Goal: Book appointment/travel/reservation

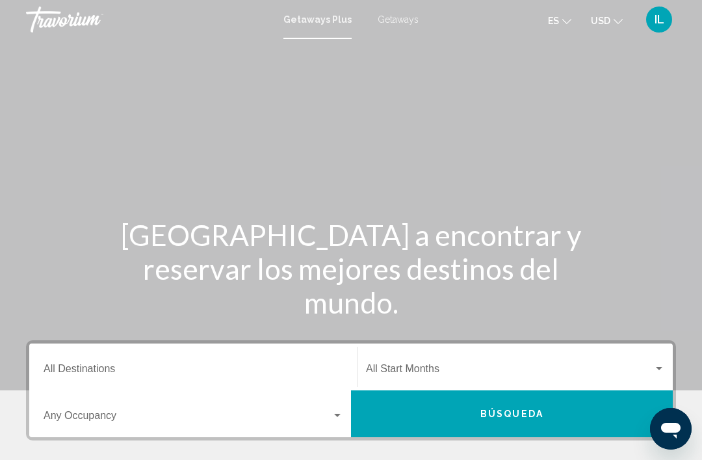
click at [103, 365] on input "Destination All Destinations" at bounding box center [194, 371] width 300 height 12
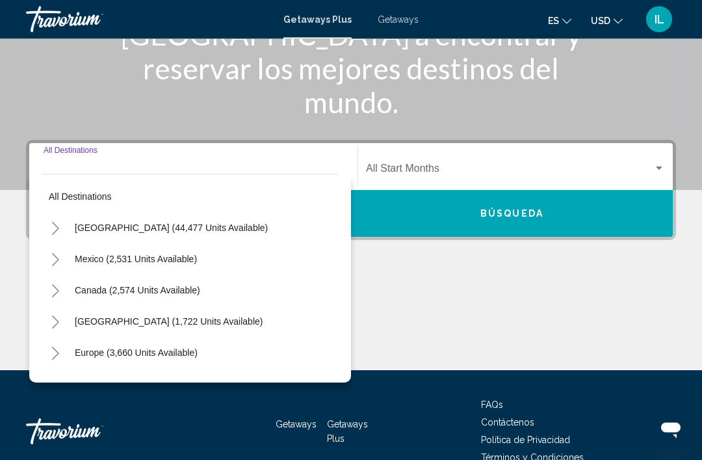
scroll to position [270, 0]
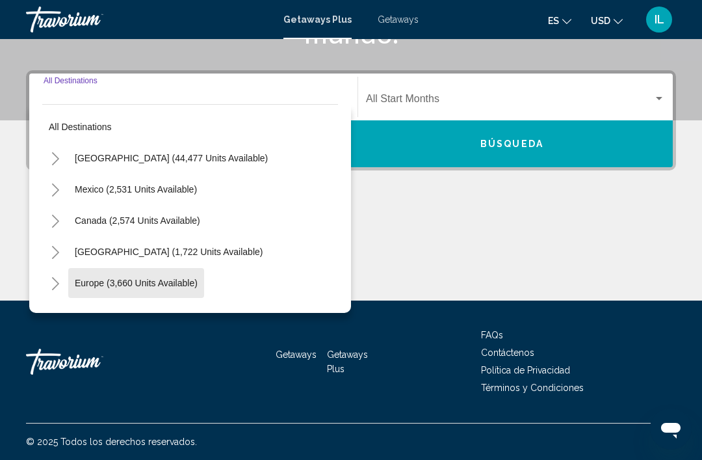
click at [186, 284] on span "Europe (3,660 units available)" at bounding box center [136, 283] width 123 height 10
type input "**********"
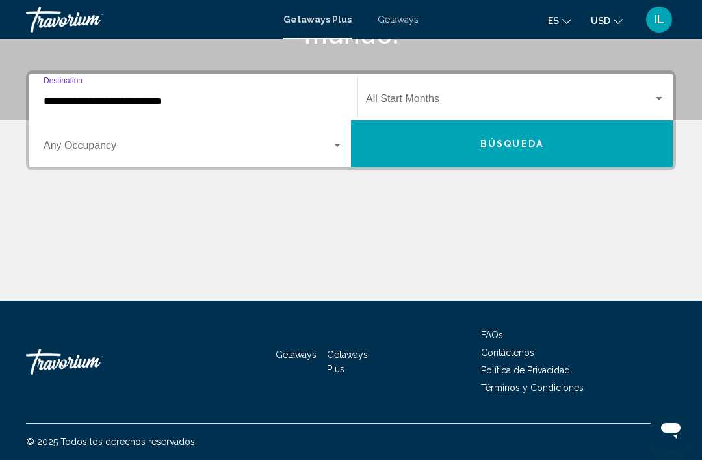
click at [340, 153] on div "Search widget" at bounding box center [194, 148] width 300 height 12
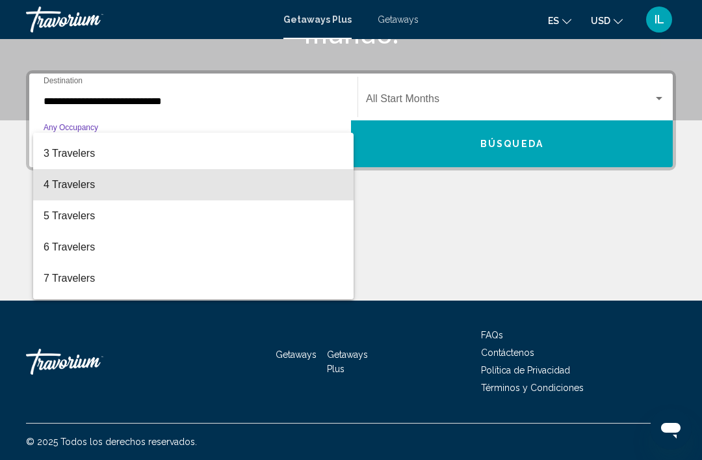
scroll to position [56, 0]
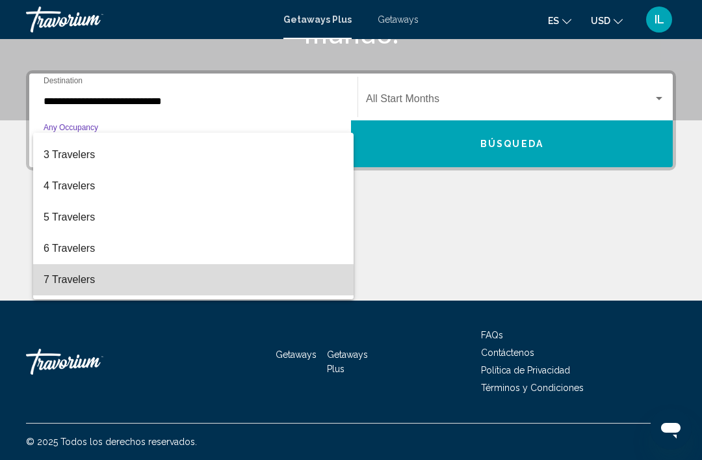
click at [82, 283] on span "7 Travelers" at bounding box center [194, 279] width 300 height 31
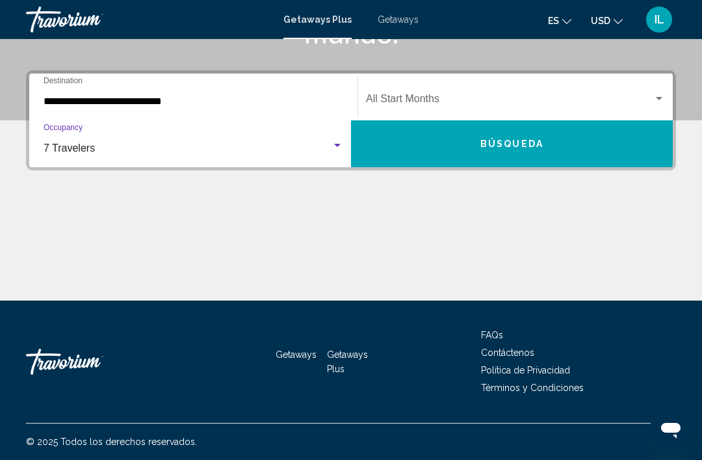
click at [663, 105] on div "Search widget" at bounding box center [515, 102] width 299 height 12
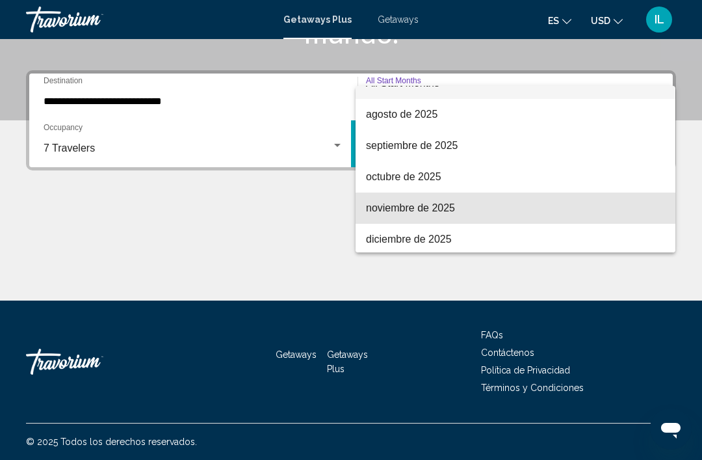
scroll to position [61, 0]
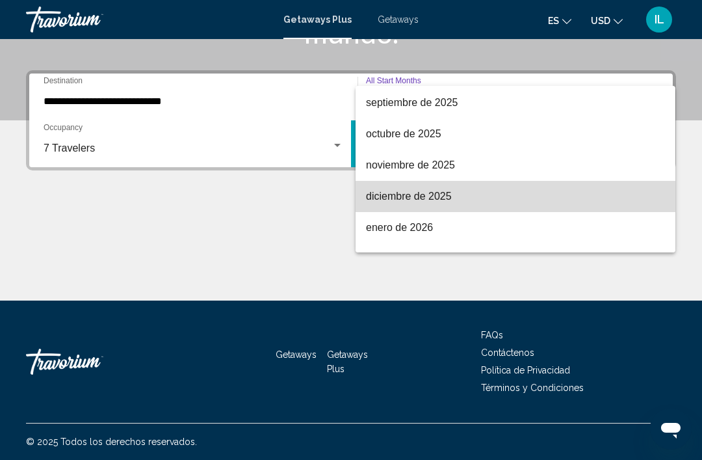
click at [439, 203] on span "diciembre de 2025" at bounding box center [515, 196] width 299 height 31
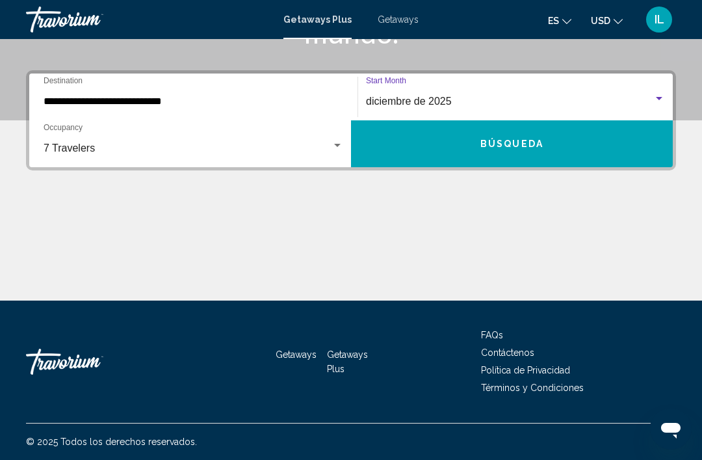
click at [589, 153] on button "Búsqueda" at bounding box center [512, 143] width 322 height 47
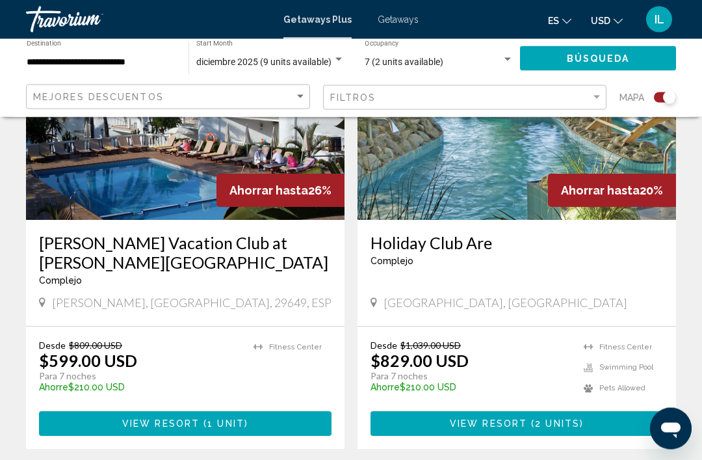
scroll to position [1024, 0]
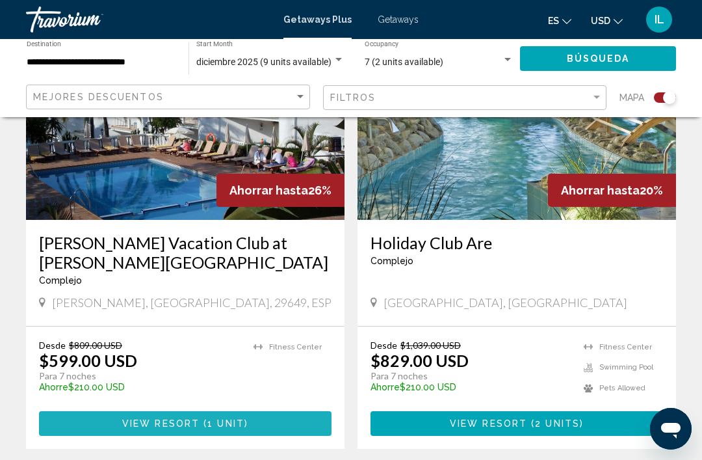
click at [226, 419] on span "1 unit" at bounding box center [225, 424] width 37 height 10
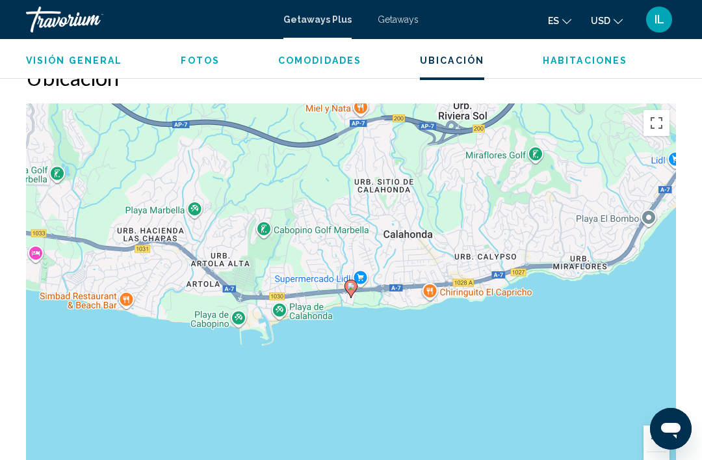
scroll to position [1815, 0]
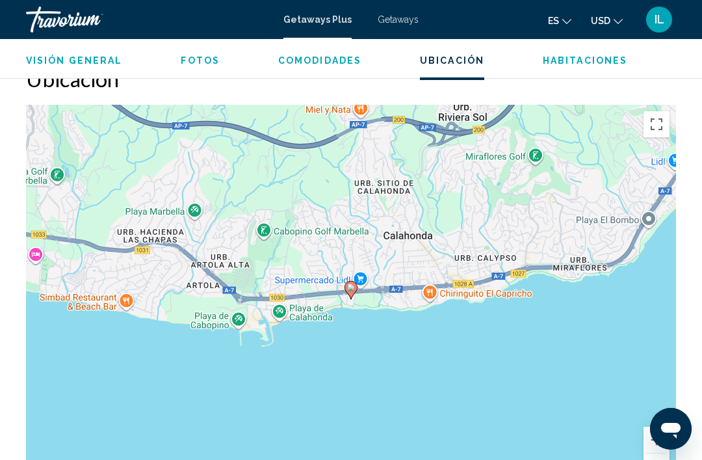
scroll to position [42, 0]
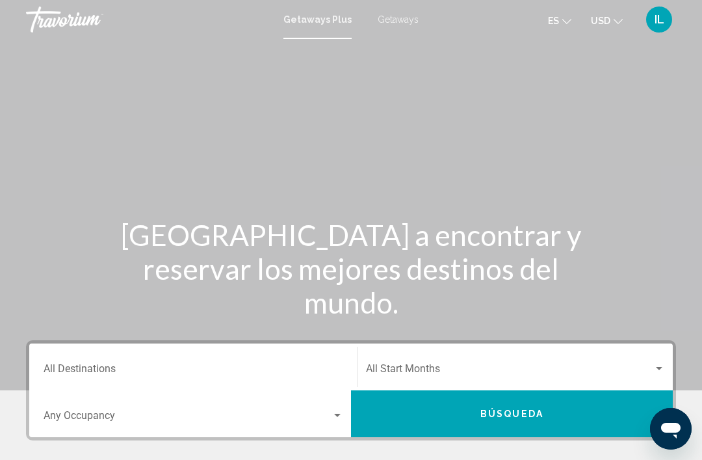
click at [93, 367] on input "Destination All Destinations" at bounding box center [194, 371] width 300 height 12
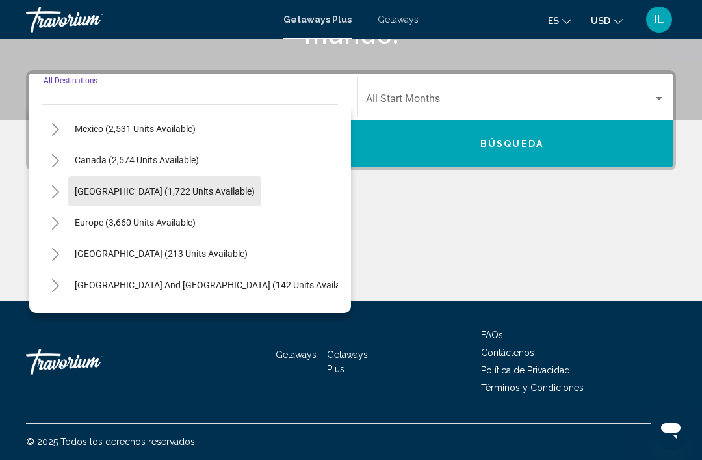
scroll to position [55, 0]
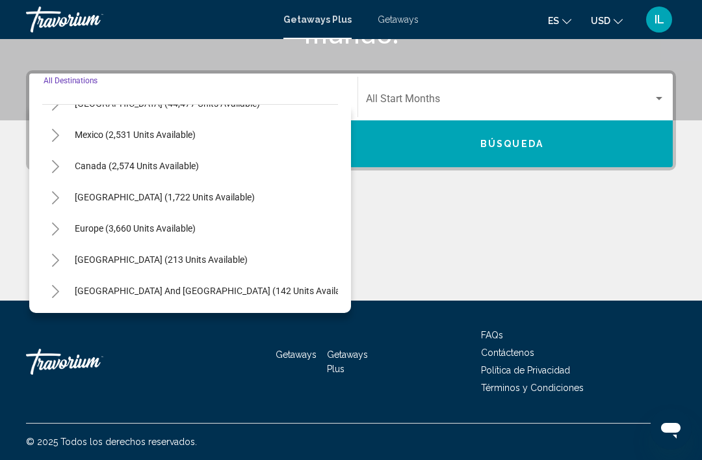
click at [247, 202] on span "[GEOGRAPHIC_DATA] (1,722 units available)" at bounding box center [165, 197] width 180 height 10
type input "**********"
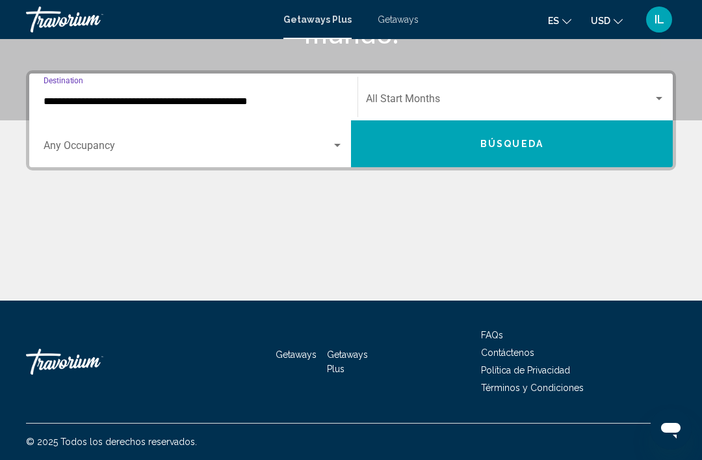
click at [340, 141] on div "Search widget" at bounding box center [338, 145] width 12 height 10
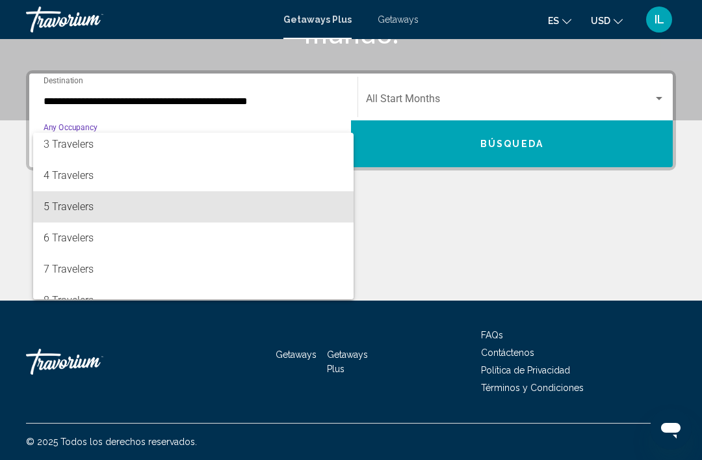
scroll to position [68, 0]
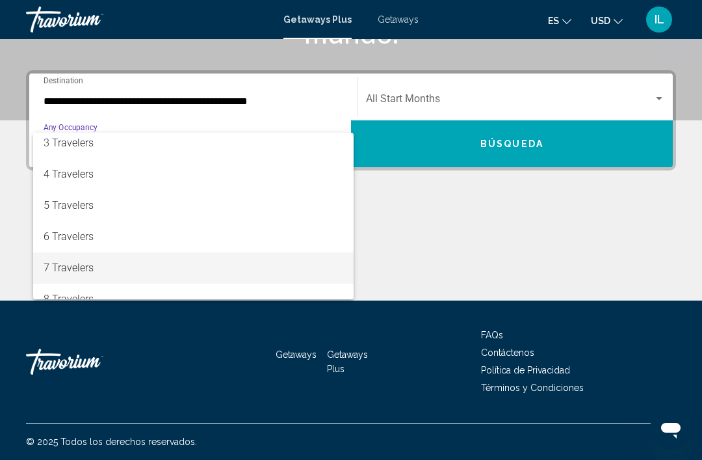
click at [83, 272] on span "7 Travelers" at bounding box center [194, 267] width 300 height 31
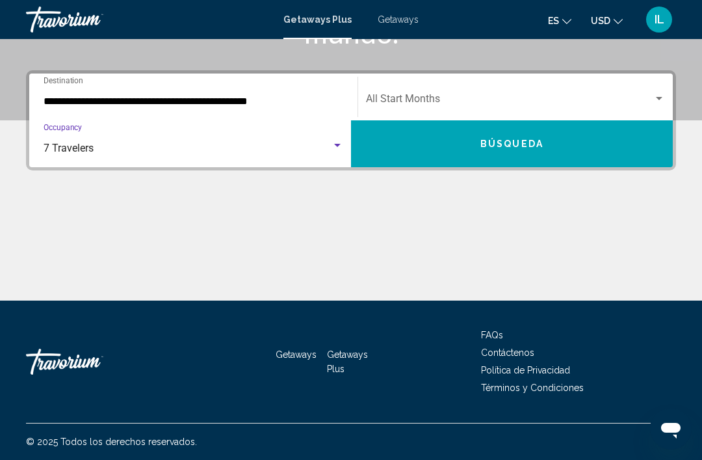
click at [661, 91] on div "Start Month All Start Months" at bounding box center [515, 97] width 299 height 41
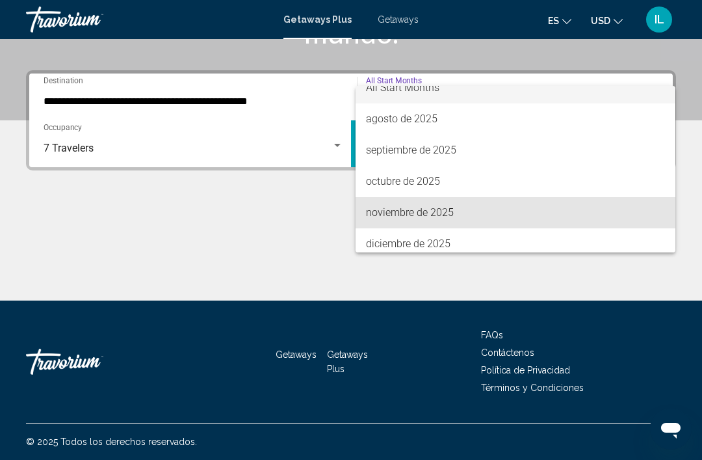
scroll to position [33, 0]
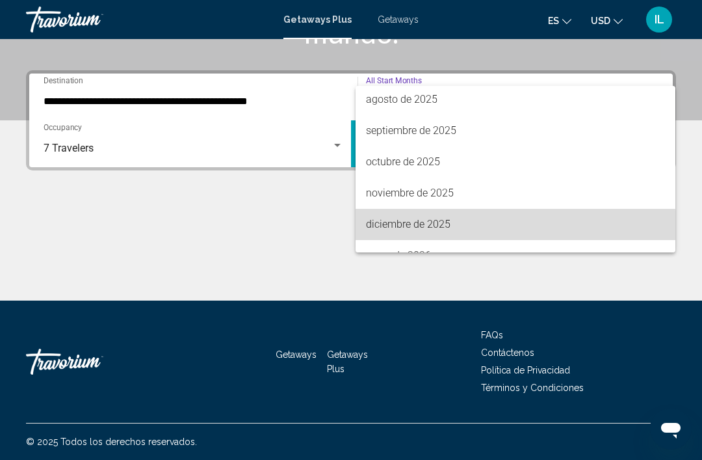
click at [445, 235] on span "diciembre de 2025" at bounding box center [515, 224] width 299 height 31
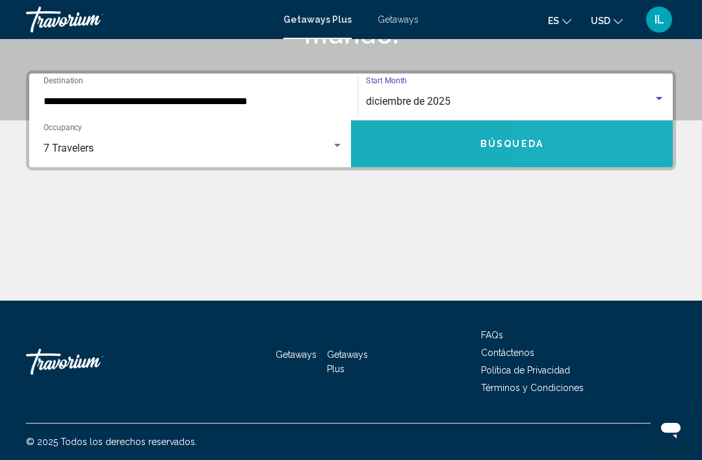
click at [586, 152] on button "Búsqueda" at bounding box center [512, 143] width 322 height 47
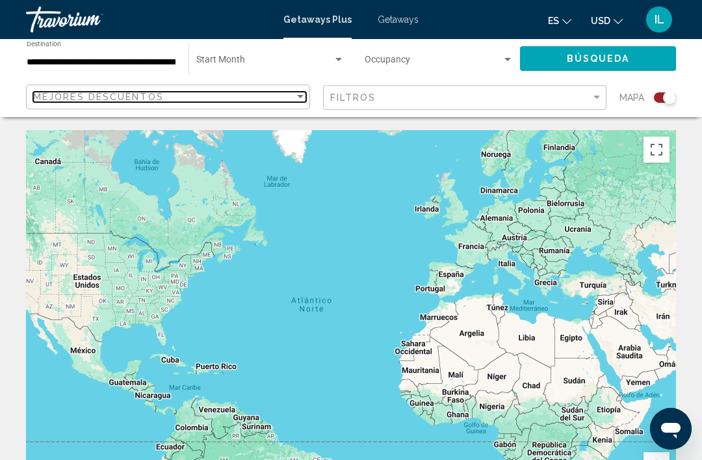
click at [305, 99] on div "Sort by" at bounding box center [301, 97] width 12 height 10
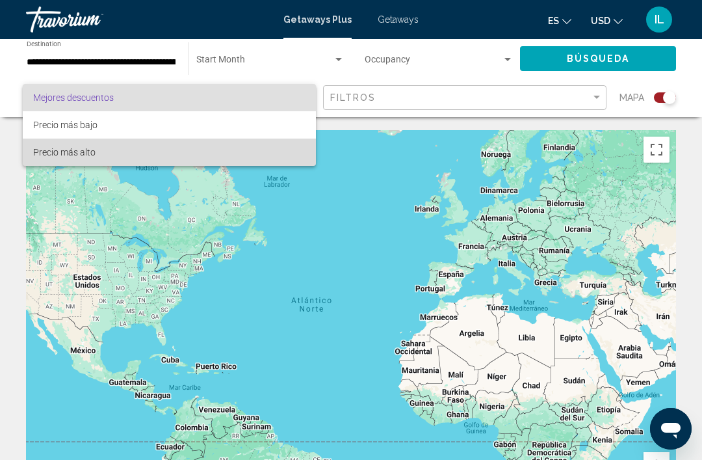
click at [104, 155] on span "Precio más alto" at bounding box center [169, 151] width 272 height 27
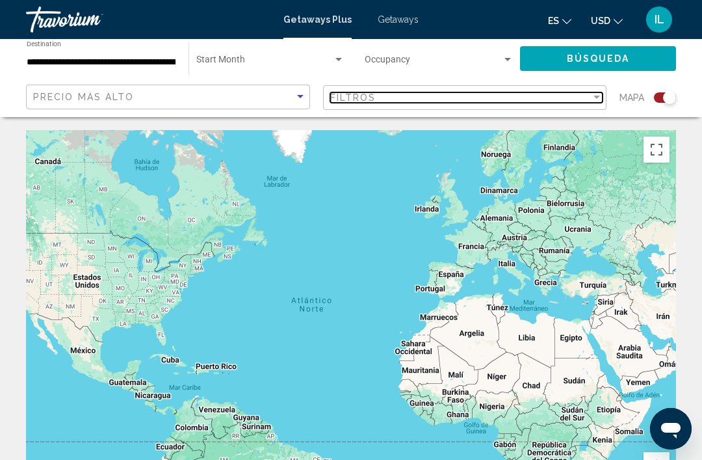
click at [593, 102] on div "Filter" at bounding box center [597, 97] width 12 height 10
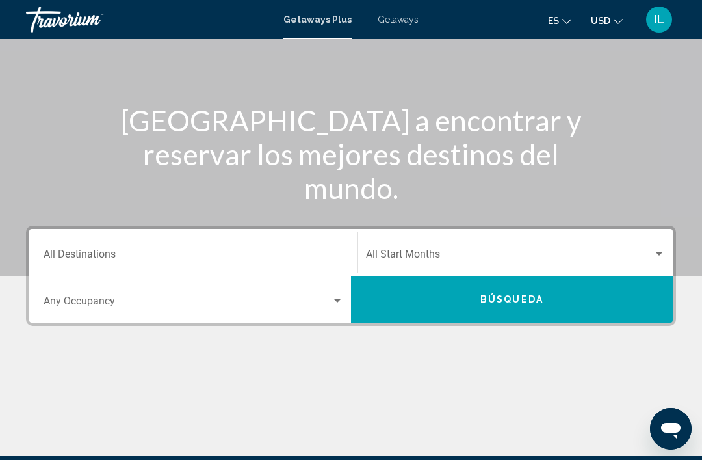
scroll to position [113, 0]
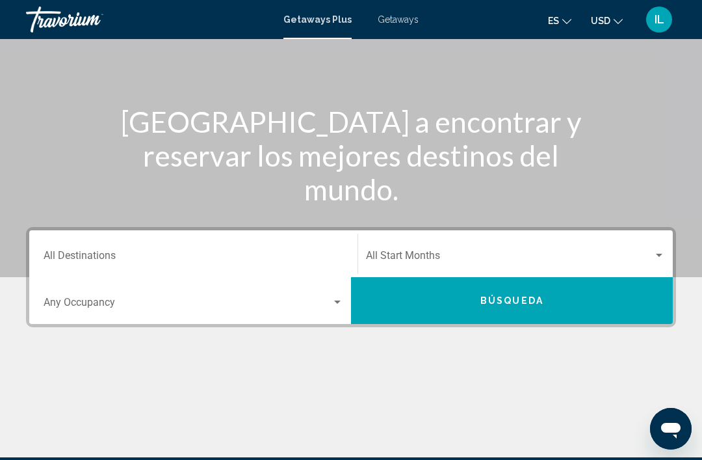
click at [93, 252] on input "Destination All Destinations" at bounding box center [194, 258] width 300 height 12
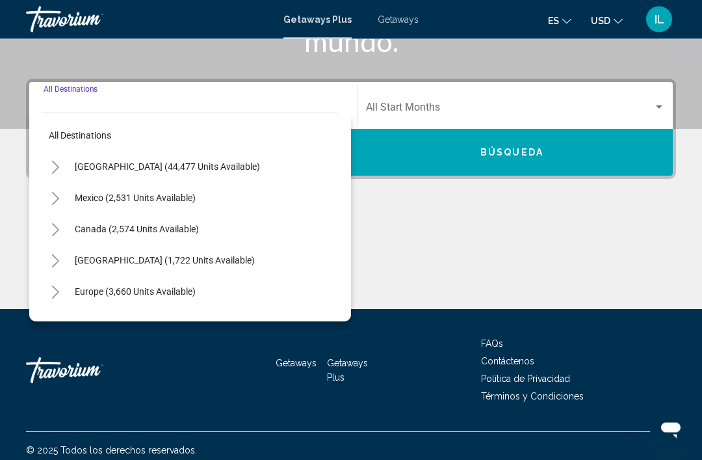
scroll to position [270, 0]
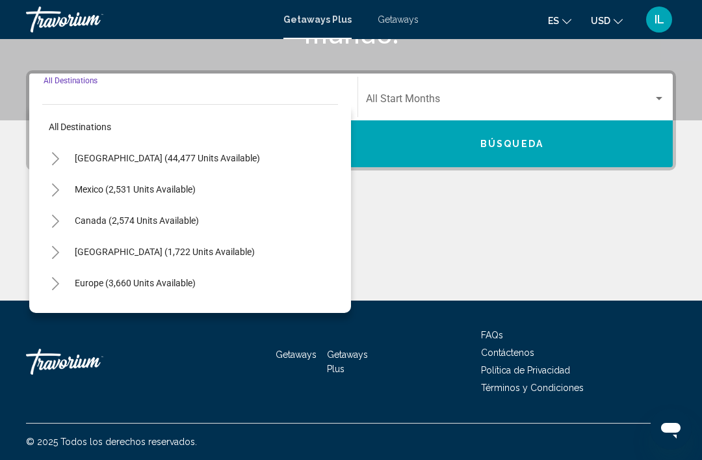
click at [490, 249] on div "Main content" at bounding box center [351, 252] width 650 height 98
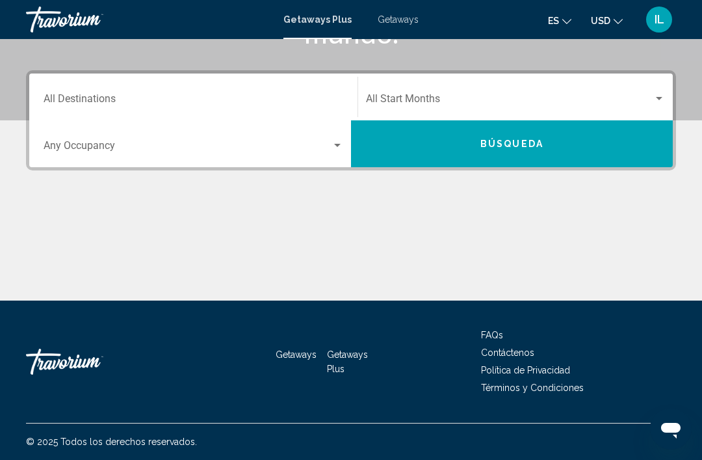
click at [335, 153] on div "Search widget" at bounding box center [194, 148] width 300 height 12
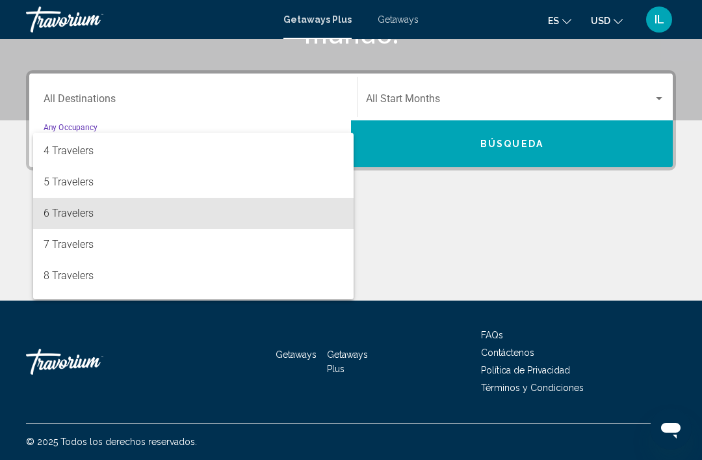
scroll to position [94, 0]
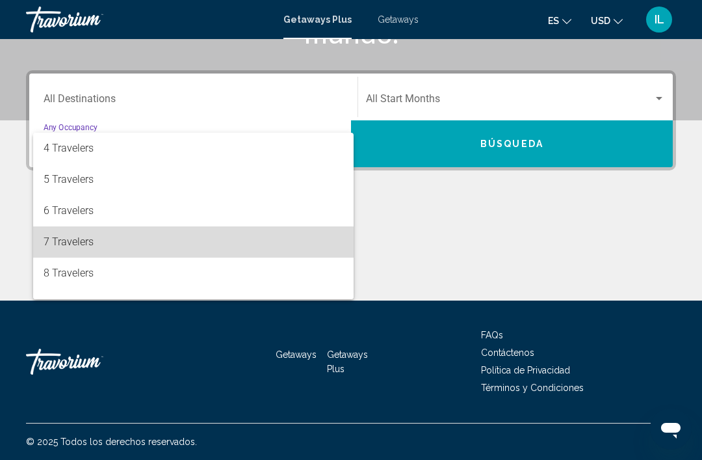
click at [85, 254] on span "7 Travelers" at bounding box center [194, 241] width 300 height 31
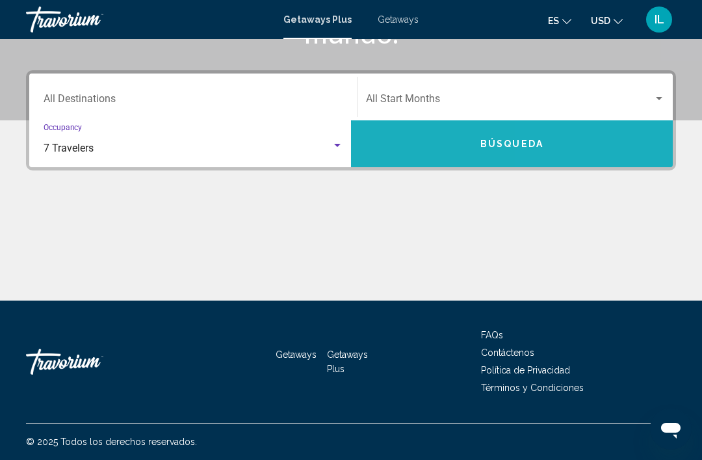
click at [648, 157] on button "Búsqueda" at bounding box center [512, 143] width 322 height 47
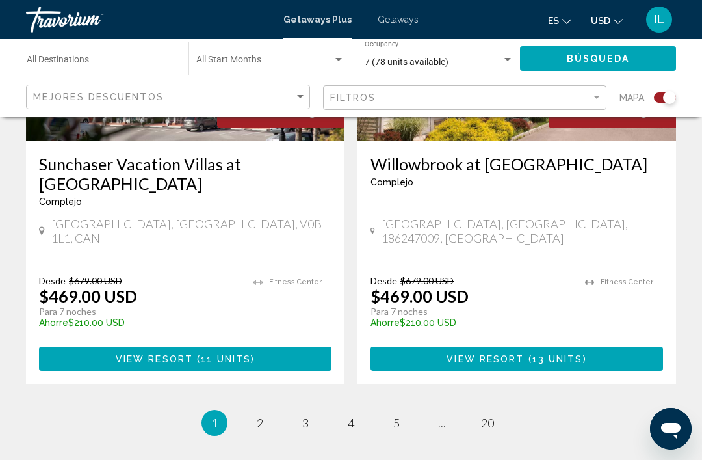
scroll to position [2965, 0]
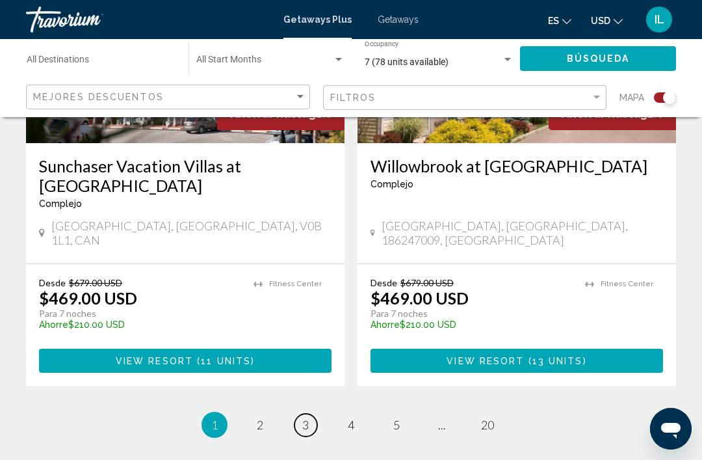
click at [313, 413] on link "page 3" at bounding box center [306, 424] width 23 height 23
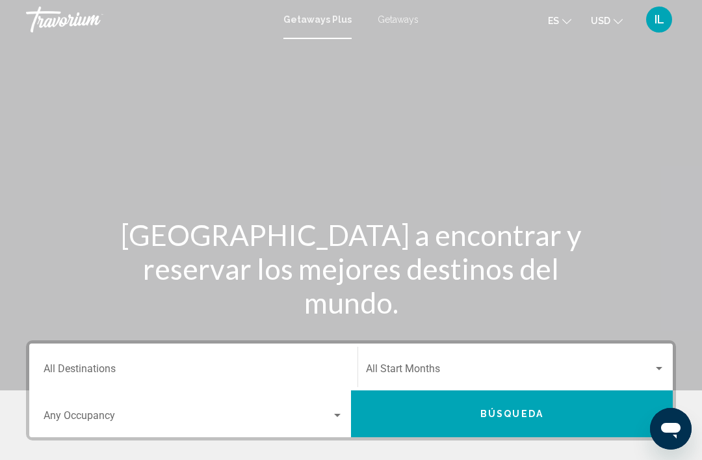
click at [109, 373] on input "Destination All Destinations" at bounding box center [194, 371] width 300 height 12
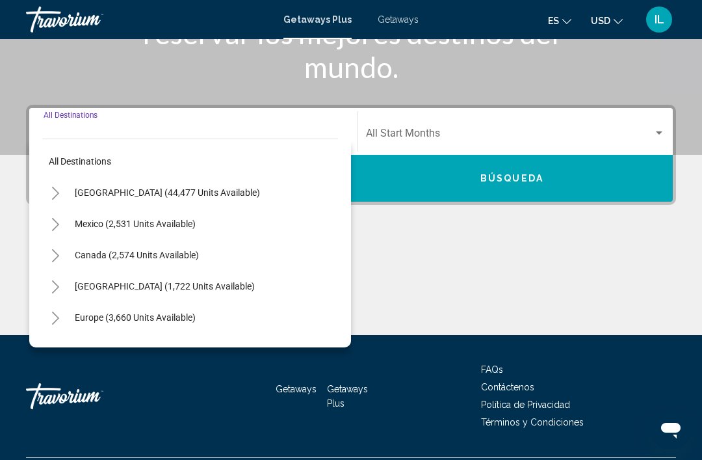
scroll to position [270, 0]
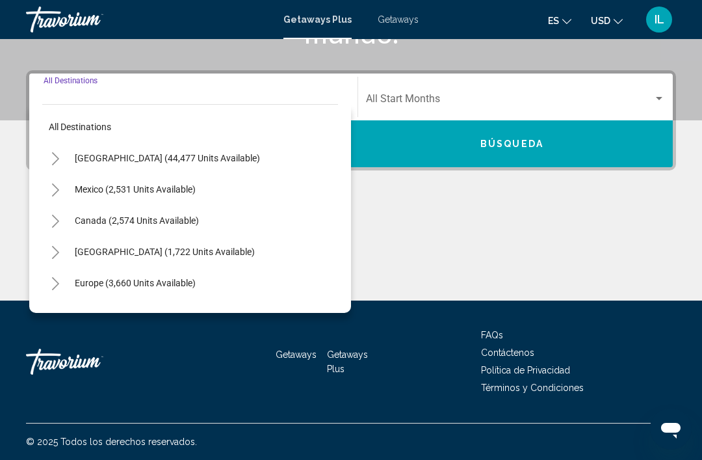
click at [254, 261] on button "[GEOGRAPHIC_DATA] (1,722 units available)" at bounding box center [164, 252] width 193 height 30
type input "**********"
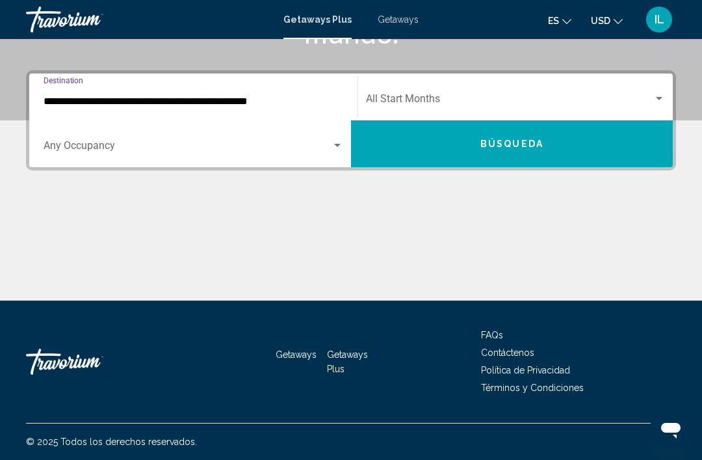
click at [334, 152] on div "Search widget" at bounding box center [194, 148] width 300 height 12
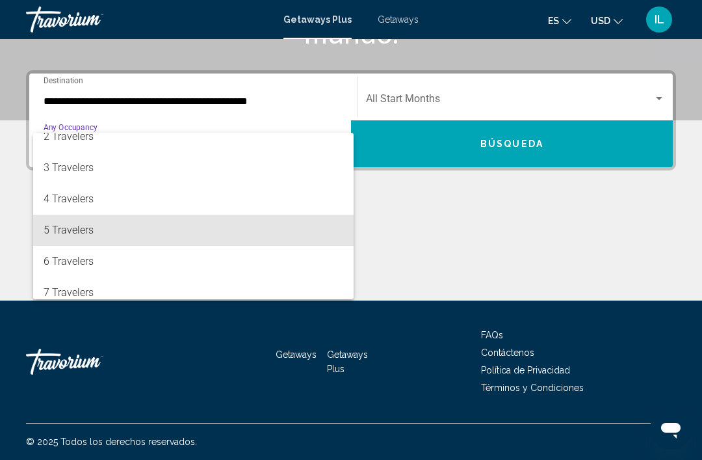
scroll to position [44, 0]
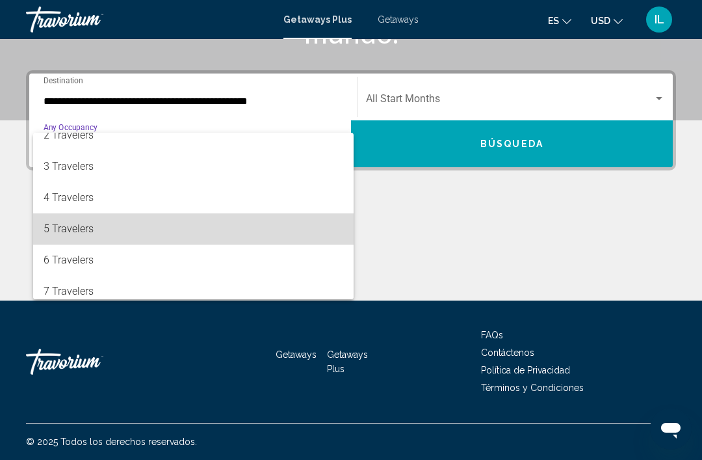
click at [84, 238] on span "5 Travelers" at bounding box center [194, 228] width 300 height 31
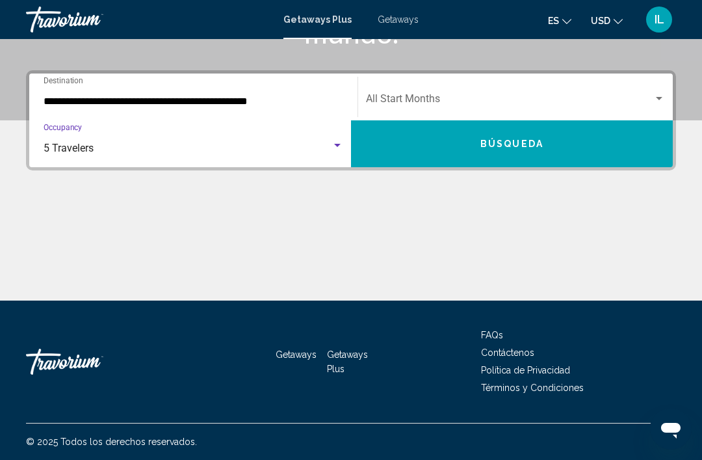
click at [632, 149] on button "Búsqueda" at bounding box center [512, 143] width 322 height 47
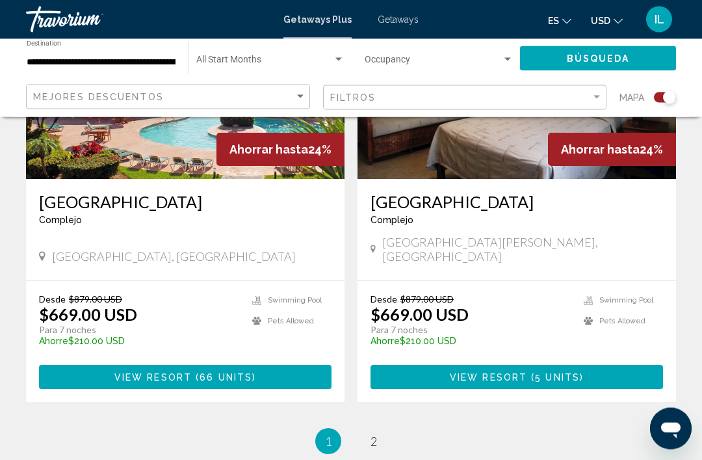
scroll to position [2905, 0]
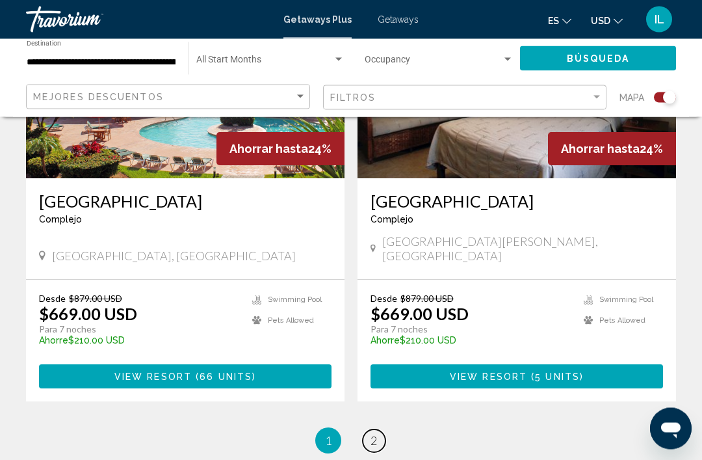
click at [378, 430] on link "page 2" at bounding box center [374, 441] width 23 height 23
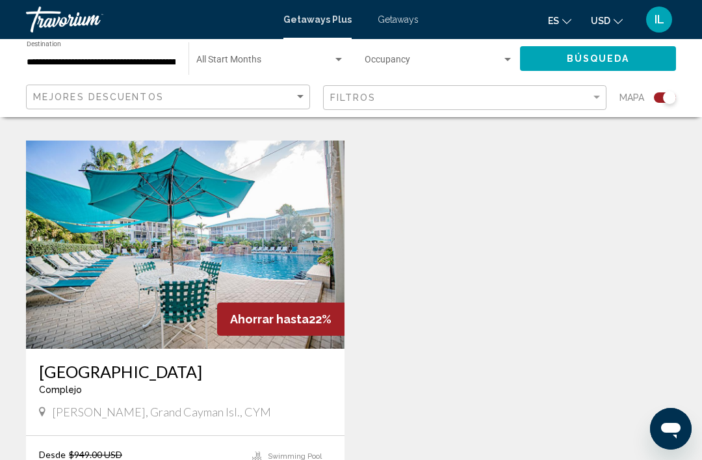
scroll to position [894, 0]
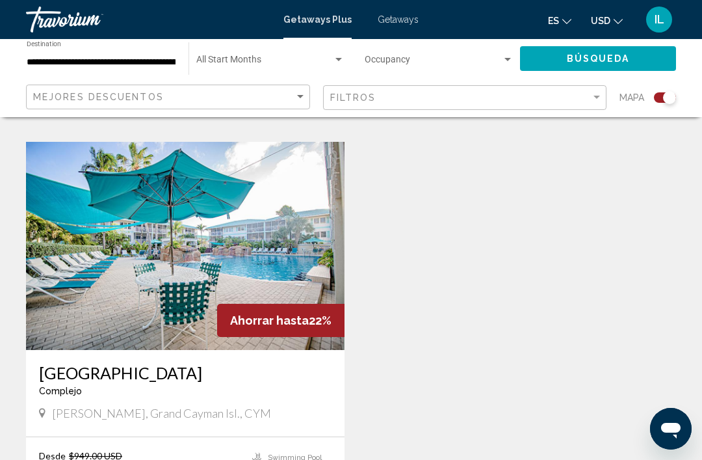
click at [209, 273] on img "Main content" at bounding box center [185, 246] width 319 height 208
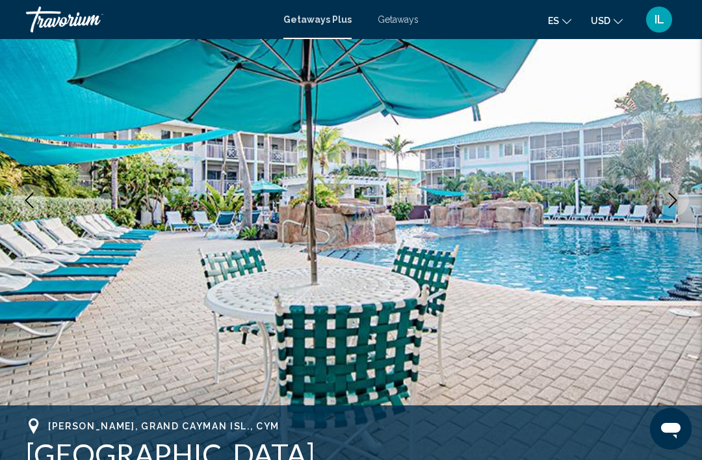
scroll to position [143, 0]
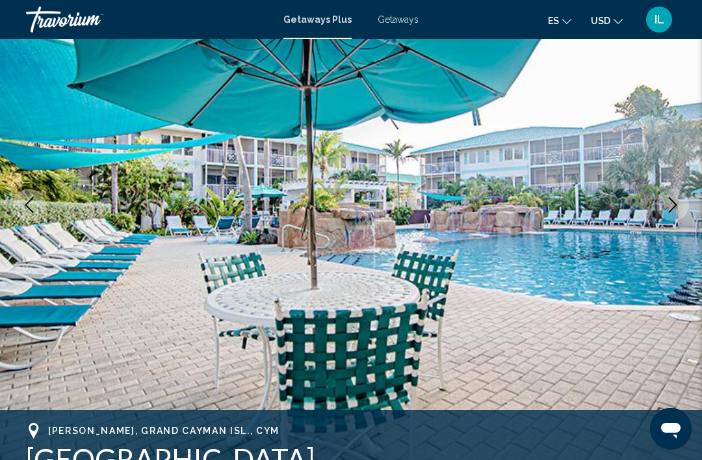
click at [671, 211] on icon "Next image" at bounding box center [673, 205] width 16 height 16
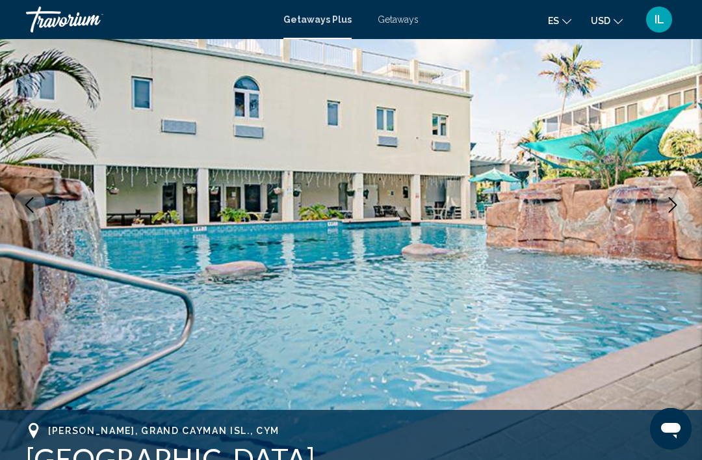
click at [671, 205] on icon "Next image" at bounding box center [673, 205] width 16 height 16
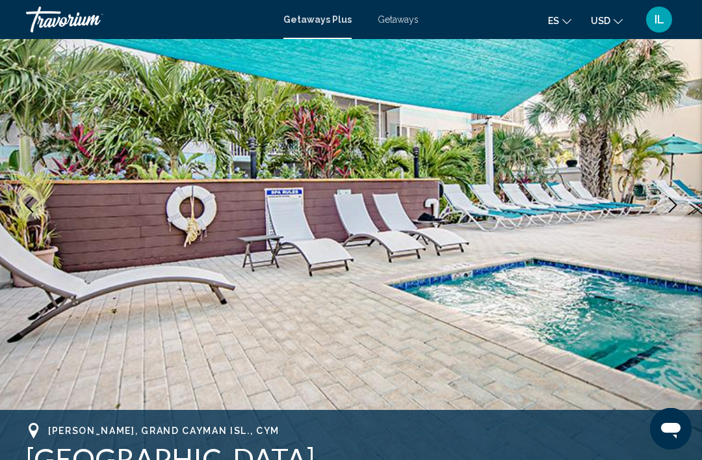
click at [680, 209] on icon "Next image" at bounding box center [673, 205] width 16 height 16
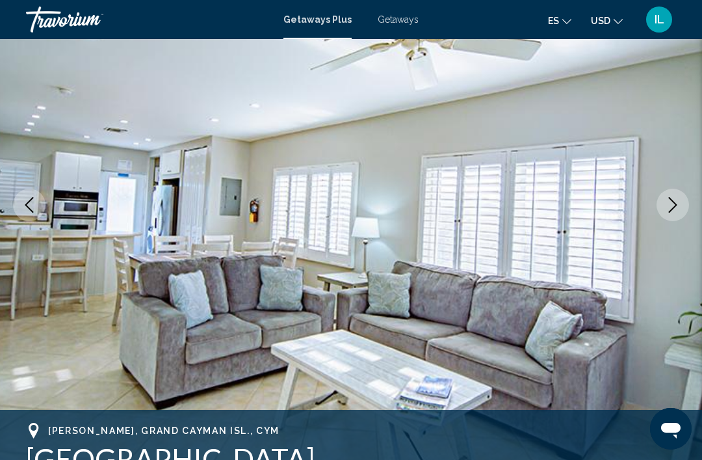
click at [670, 212] on icon "Next image" at bounding box center [673, 205] width 16 height 16
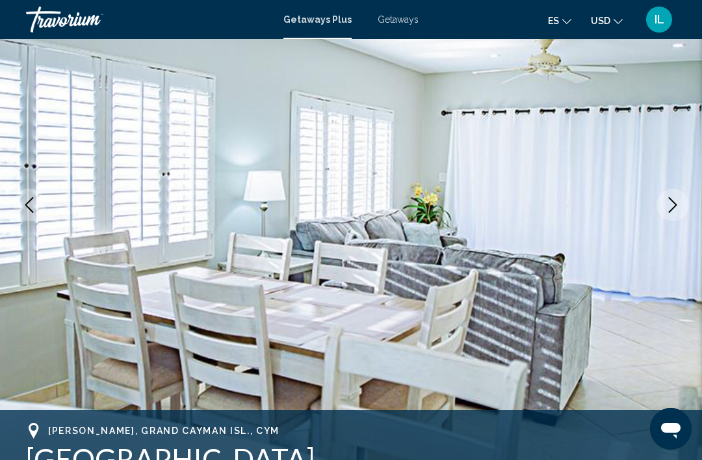
click at [671, 210] on icon "Next image" at bounding box center [673, 205] width 8 height 16
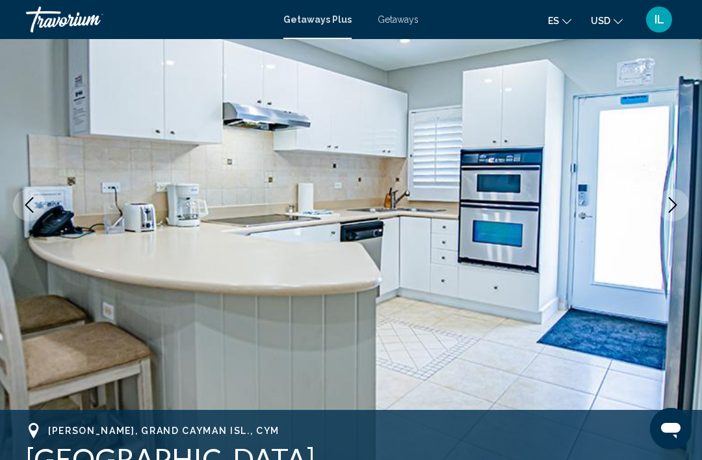
click at [672, 210] on icon "Next image" at bounding box center [673, 205] width 8 height 16
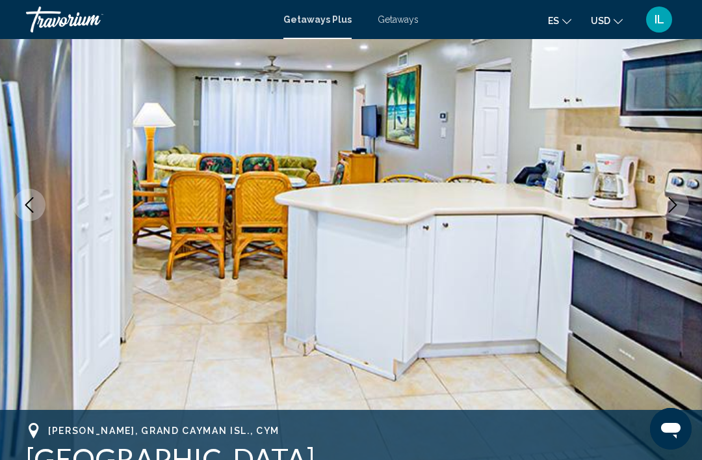
click at [666, 213] on button "Next image" at bounding box center [673, 205] width 33 height 33
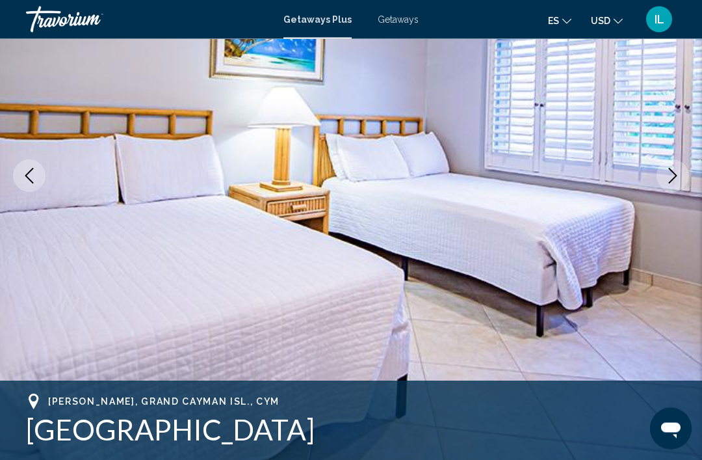
click at [678, 176] on icon "Next image" at bounding box center [673, 176] width 16 height 16
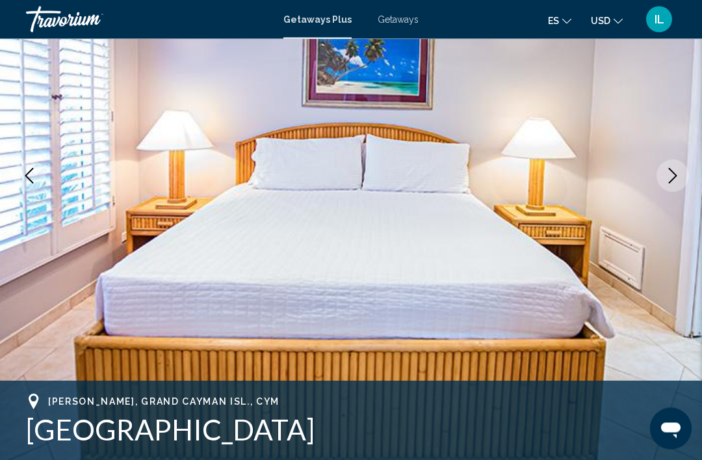
scroll to position [172, 0]
click at [673, 187] on button "Next image" at bounding box center [673, 175] width 33 height 33
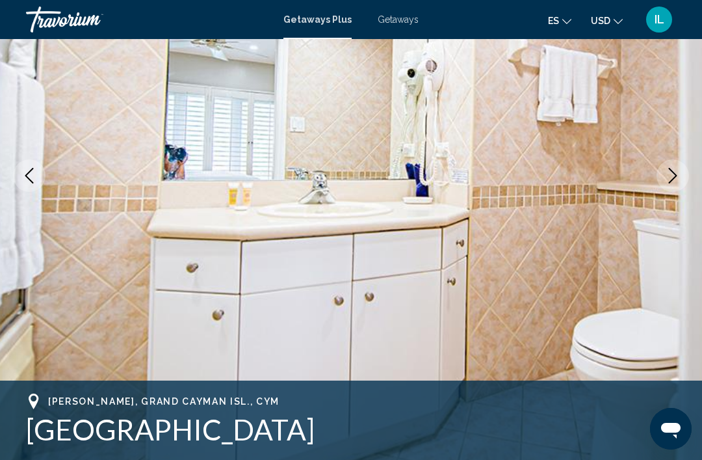
click at [668, 187] on button "Next image" at bounding box center [673, 175] width 33 height 33
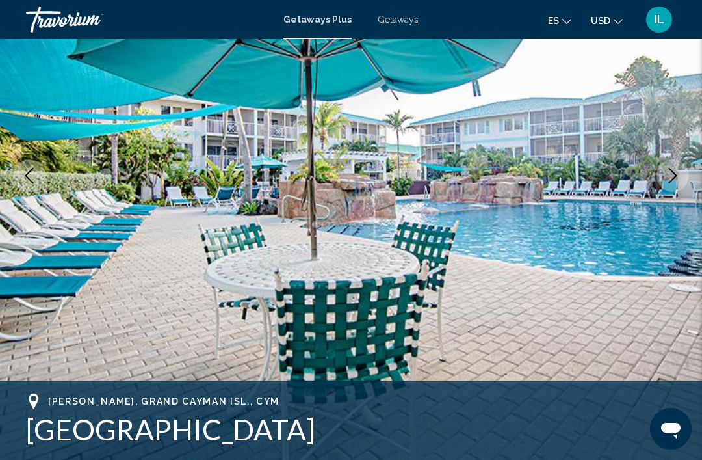
click at [666, 187] on button "Next image" at bounding box center [673, 175] width 33 height 33
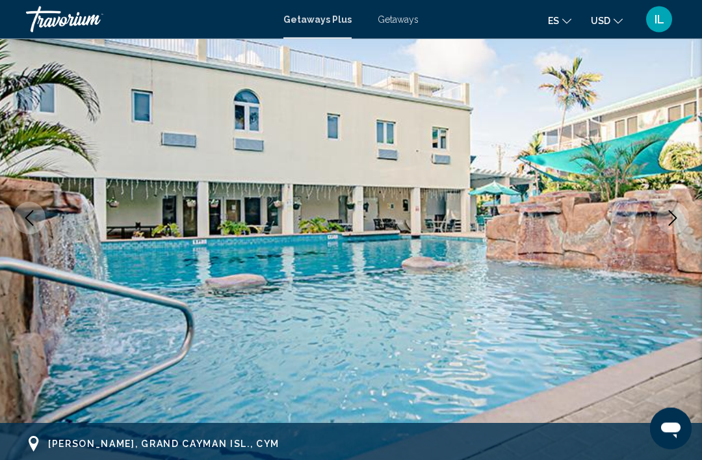
scroll to position [0, 0]
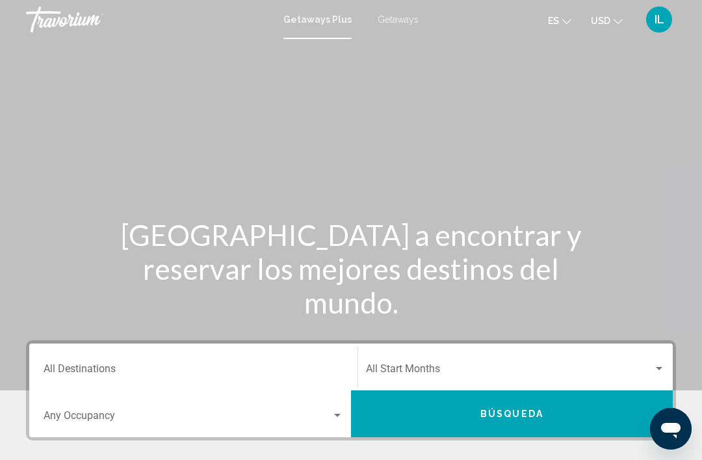
click at [96, 376] on input "Destination All Destinations" at bounding box center [194, 371] width 300 height 12
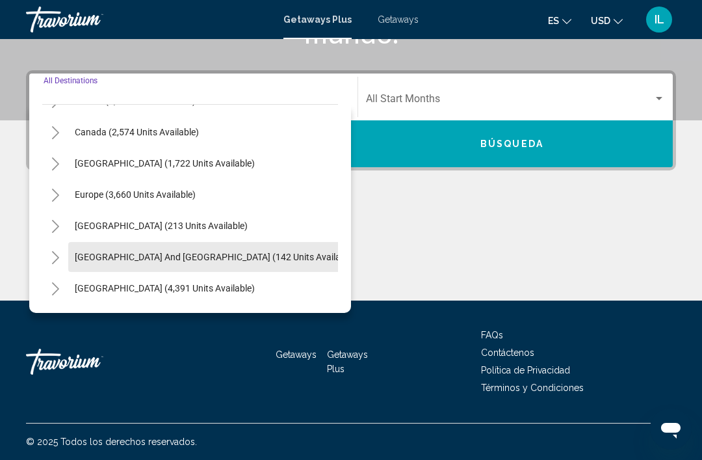
scroll to position [85, 0]
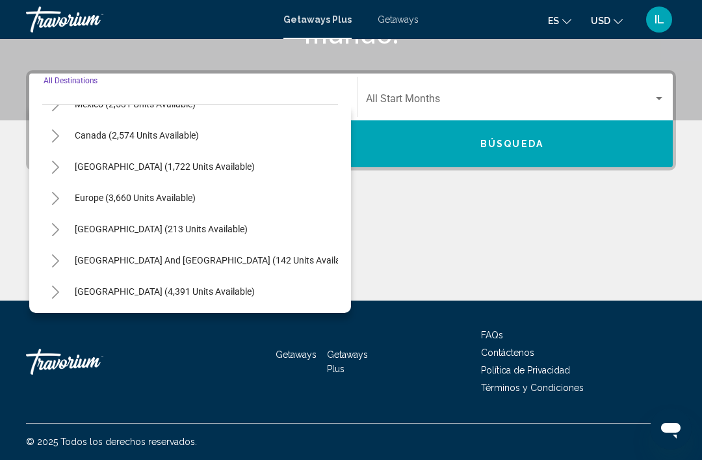
click at [167, 202] on span "Europe (3,660 units available)" at bounding box center [135, 197] width 121 height 10
type input "**********"
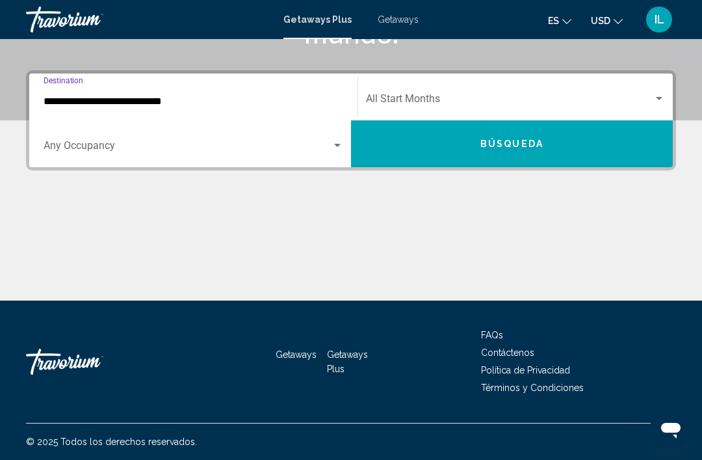
click at [341, 151] on div "Search widget" at bounding box center [194, 148] width 300 height 12
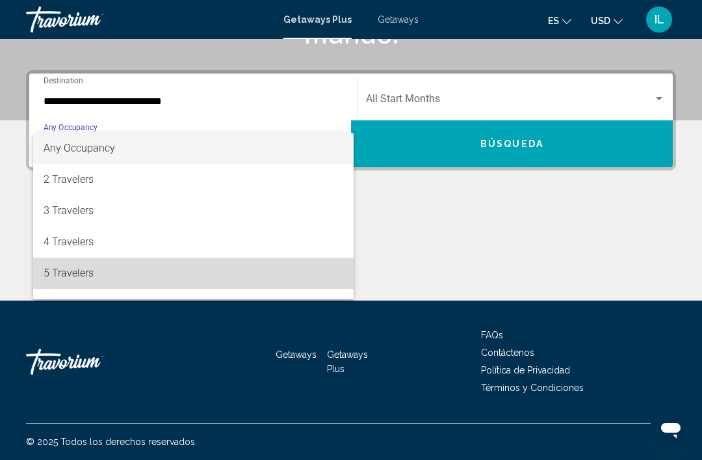
click at [94, 278] on span "5 Travelers" at bounding box center [194, 272] width 300 height 31
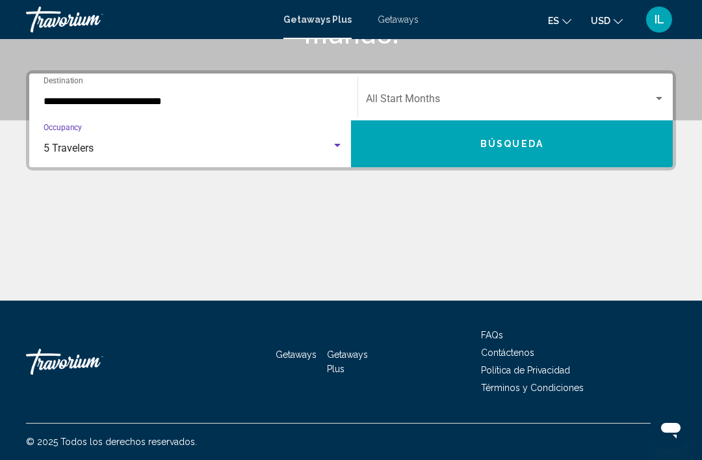
click at [572, 158] on button "Búsqueda" at bounding box center [512, 143] width 322 height 47
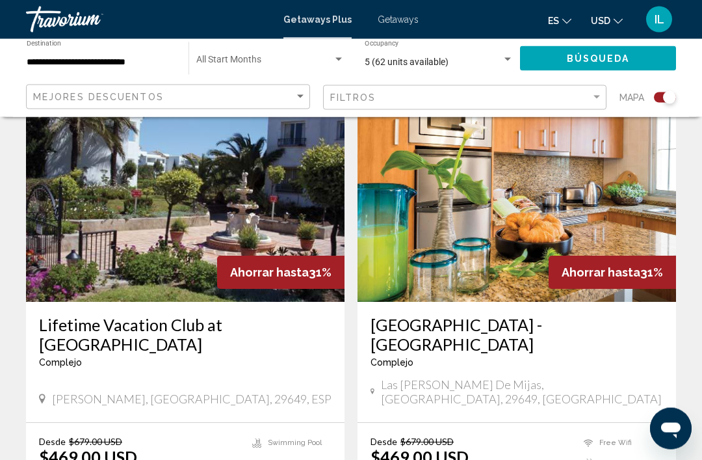
scroll to position [494, 0]
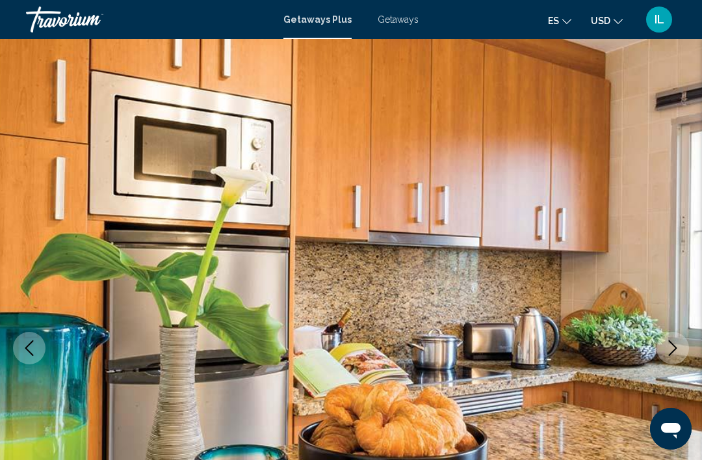
click at [664, 359] on button "Next image" at bounding box center [673, 348] width 33 height 33
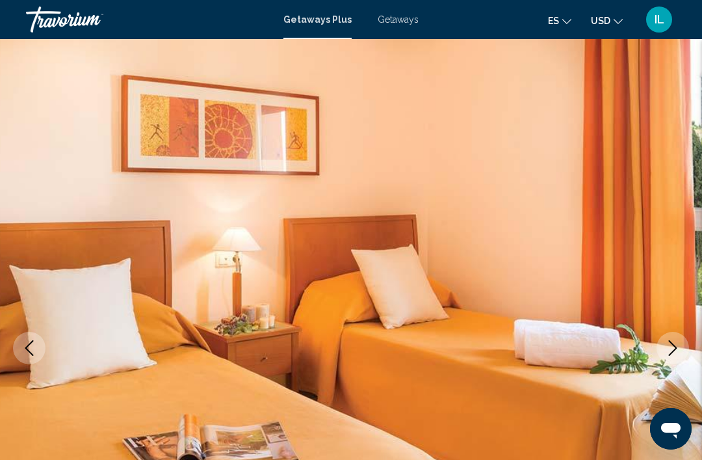
click at [665, 352] on icon "Next image" at bounding box center [673, 348] width 16 height 16
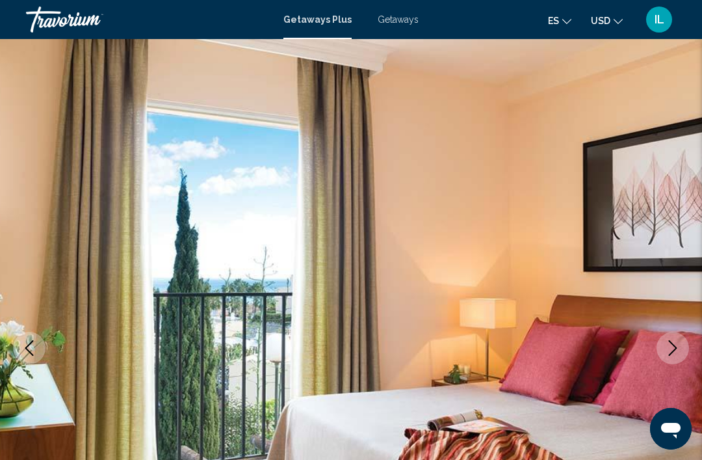
click at [666, 350] on icon "Next image" at bounding box center [673, 348] width 16 height 16
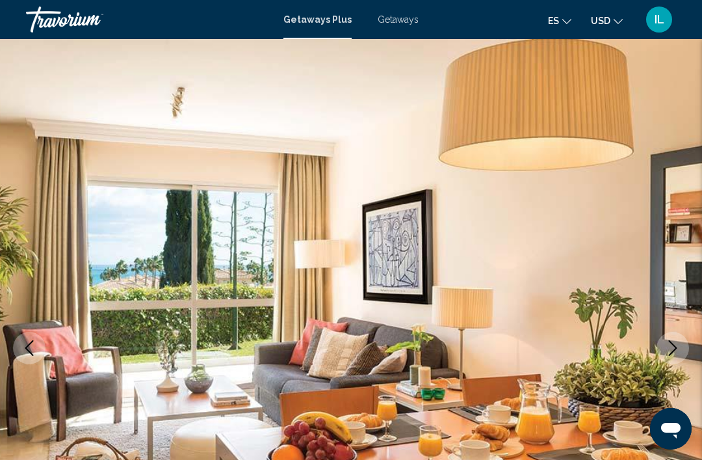
click at [667, 354] on icon "Next image" at bounding box center [673, 348] width 16 height 16
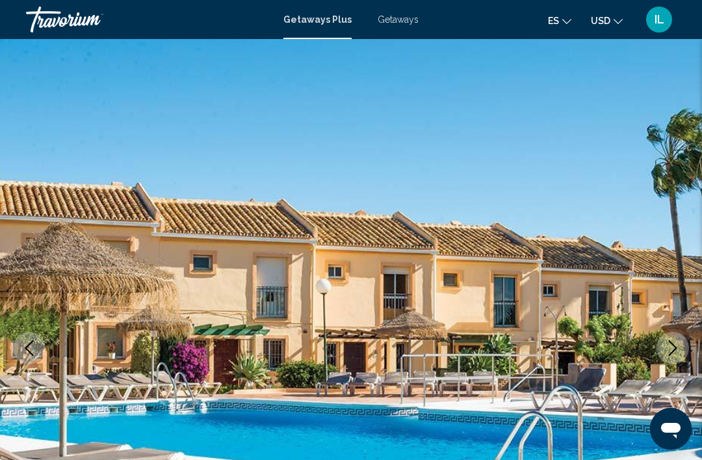
click at [675, 352] on icon "Next image" at bounding box center [673, 348] width 16 height 16
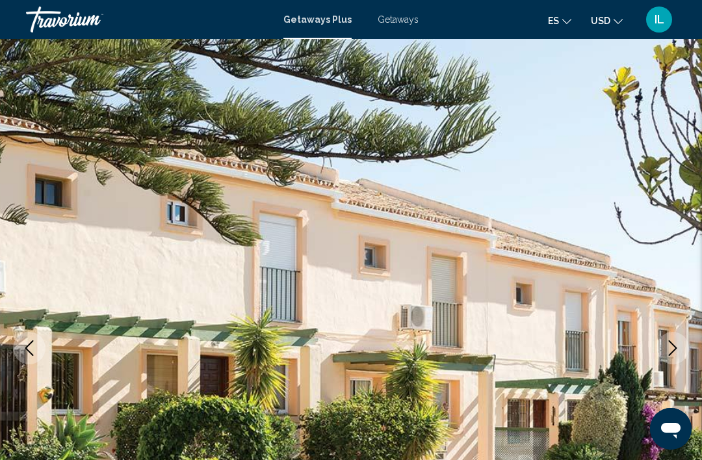
click at [672, 354] on icon "Next image" at bounding box center [673, 348] width 16 height 16
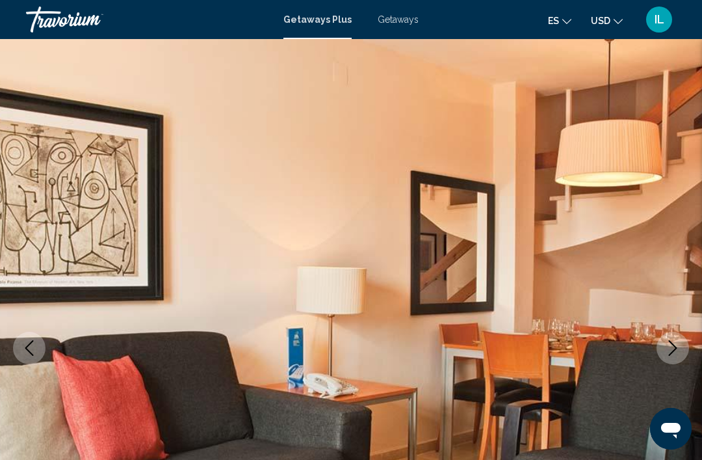
click at [669, 354] on icon "Next image" at bounding box center [673, 348] width 16 height 16
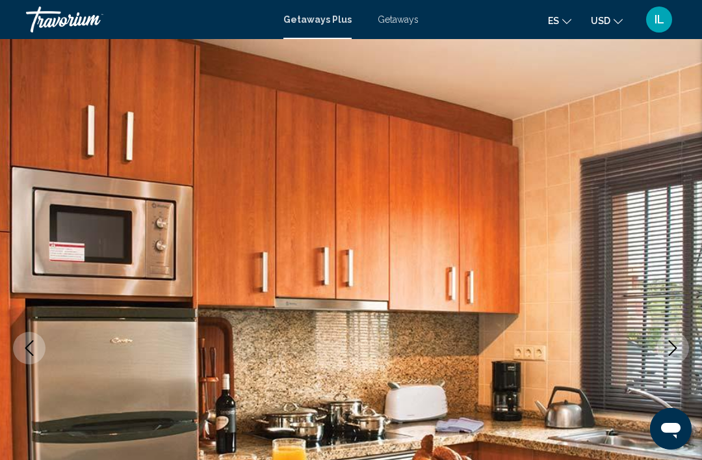
click at [674, 354] on icon "Next image" at bounding box center [673, 348] width 16 height 16
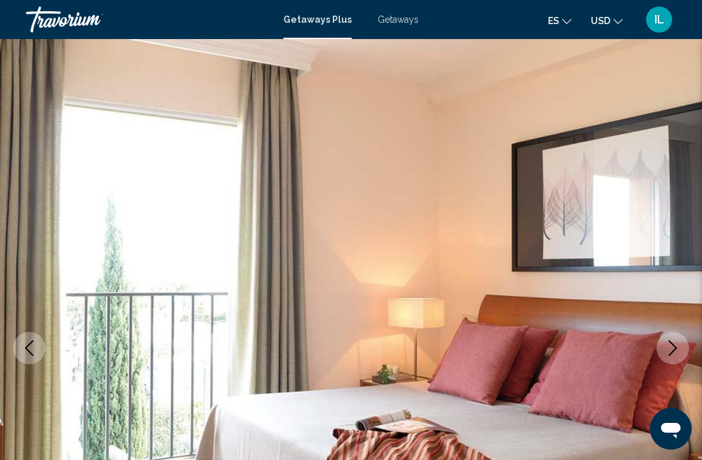
click at [675, 354] on icon "Next image" at bounding box center [673, 348] width 16 height 16
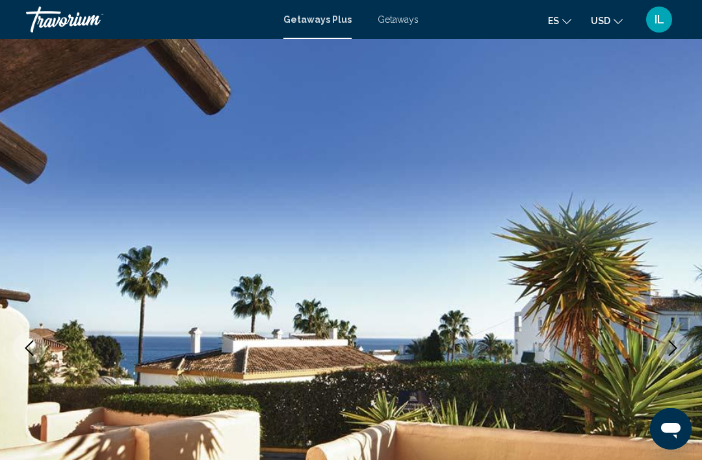
click at [681, 352] on button "Next image" at bounding box center [673, 348] width 33 height 33
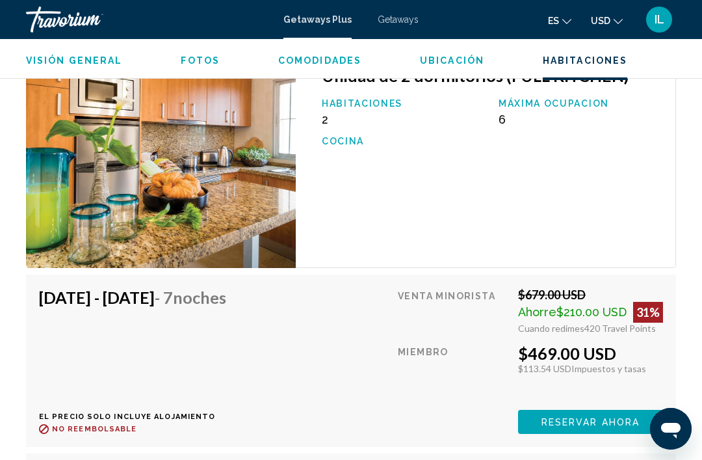
scroll to position [2571, 0]
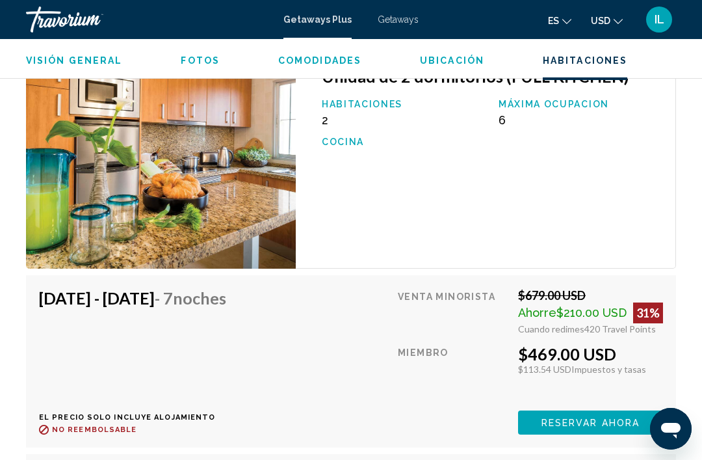
click at [609, 417] on span "Reservar ahora" at bounding box center [591, 422] width 98 height 10
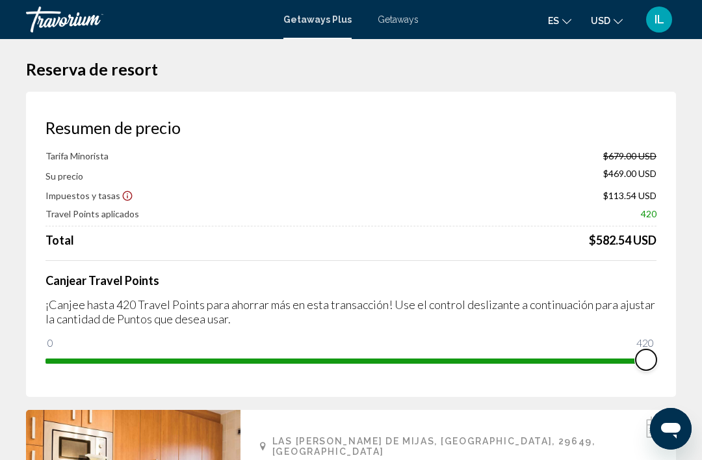
scroll to position [13, 0]
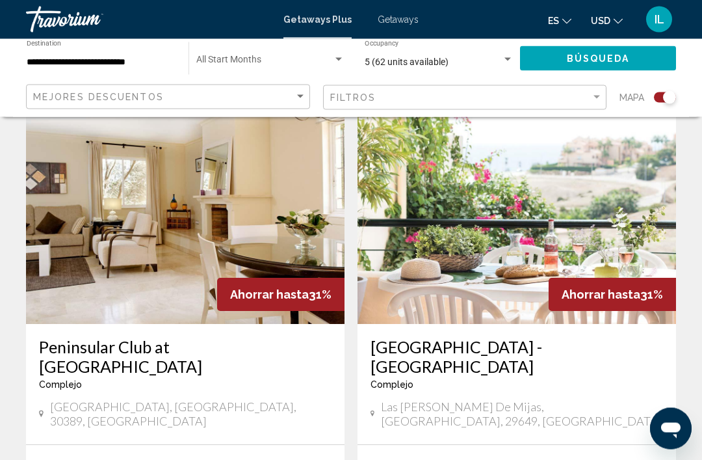
scroll to position [940, 0]
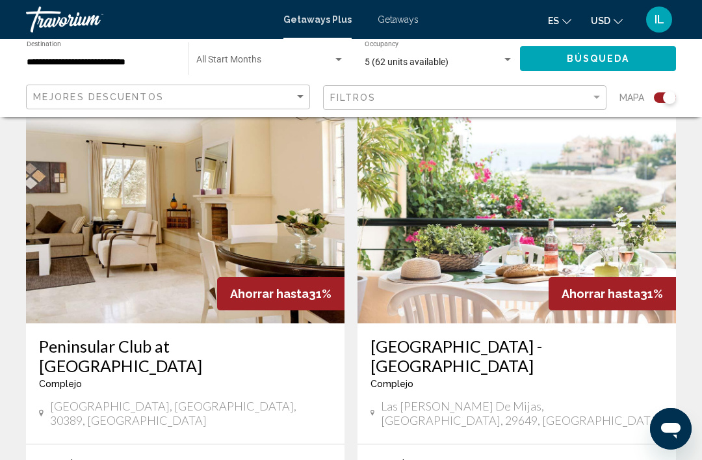
click at [191, 240] on img "Main content" at bounding box center [185, 219] width 319 height 208
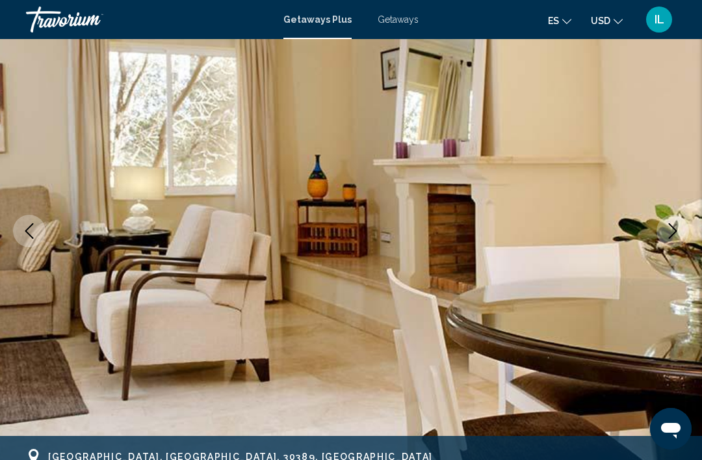
scroll to position [118, 0]
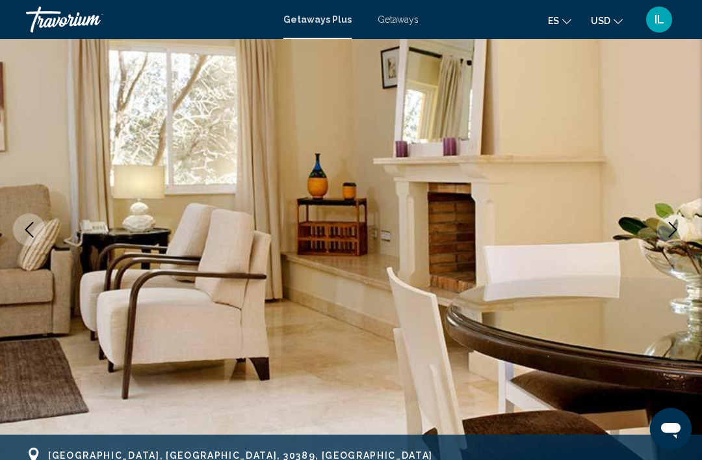
click at [666, 235] on icon "Next image" at bounding box center [673, 230] width 16 height 16
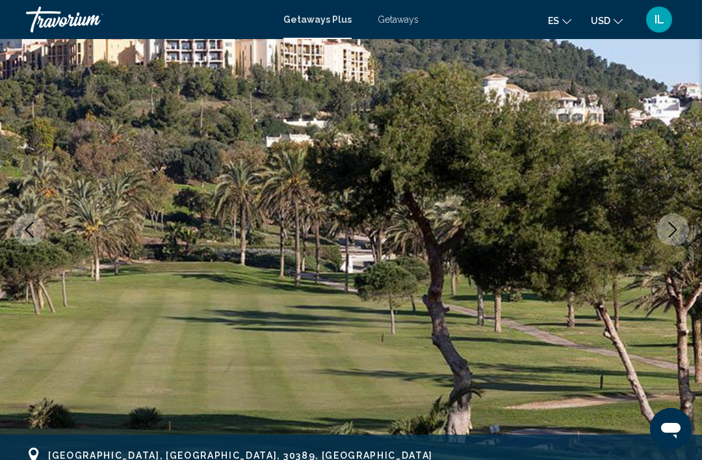
click at [663, 238] on button "Next image" at bounding box center [673, 229] width 33 height 33
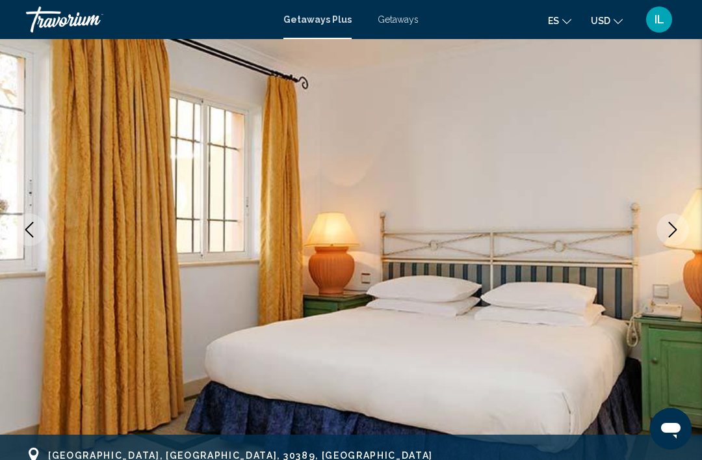
click at [663, 237] on button "Next image" at bounding box center [673, 229] width 33 height 33
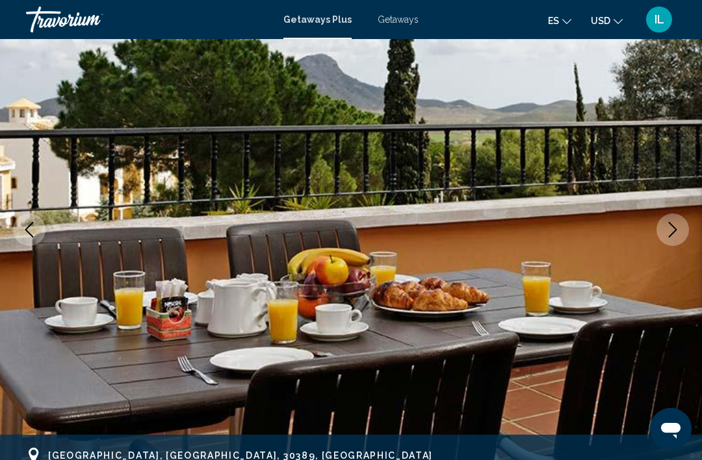
click at [667, 237] on icon "Next image" at bounding box center [673, 230] width 16 height 16
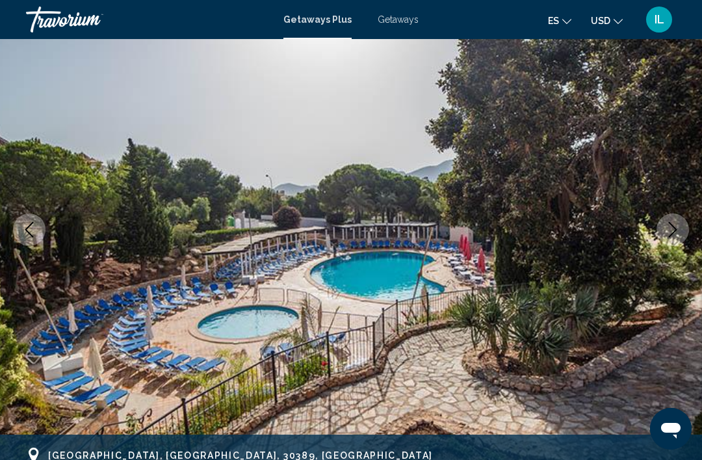
click at [663, 239] on button "Next image" at bounding box center [673, 229] width 33 height 33
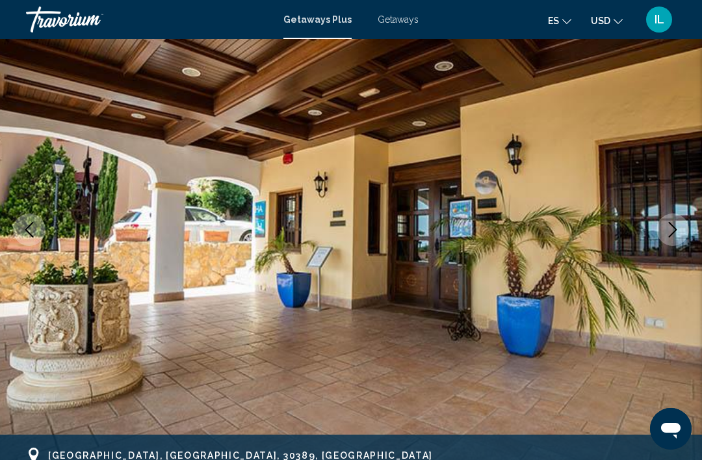
click at [668, 237] on icon "Next image" at bounding box center [673, 230] width 16 height 16
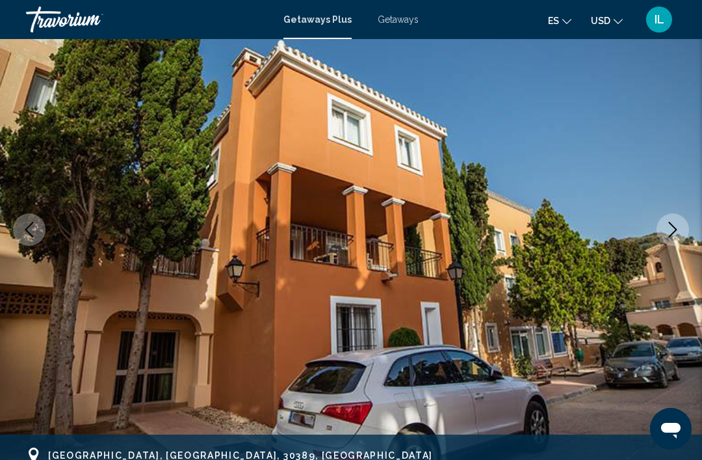
click at [672, 234] on icon "Next image" at bounding box center [673, 230] width 8 height 16
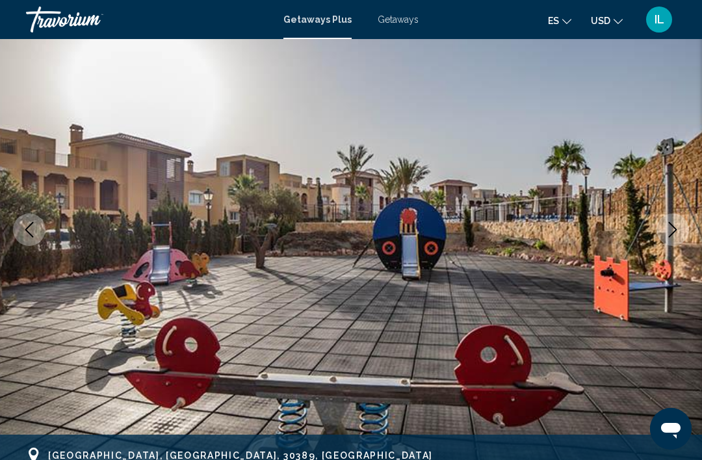
click at [672, 235] on icon "Next image" at bounding box center [673, 230] width 16 height 16
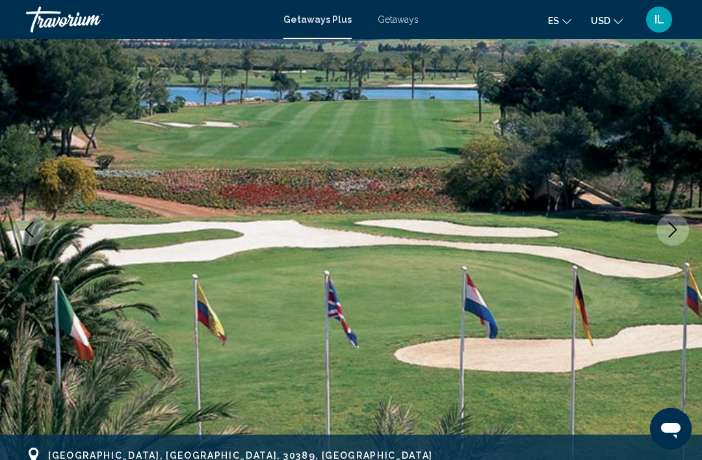
click at [674, 233] on icon "Next image" at bounding box center [673, 230] width 16 height 16
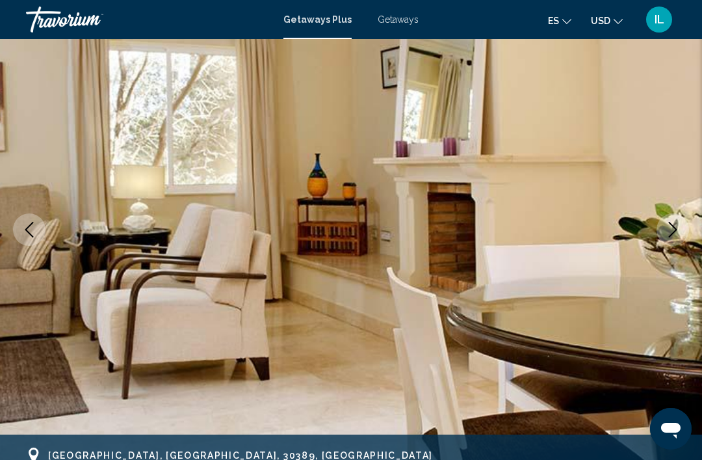
click at [26, 232] on icon "Previous image" at bounding box center [29, 230] width 16 height 16
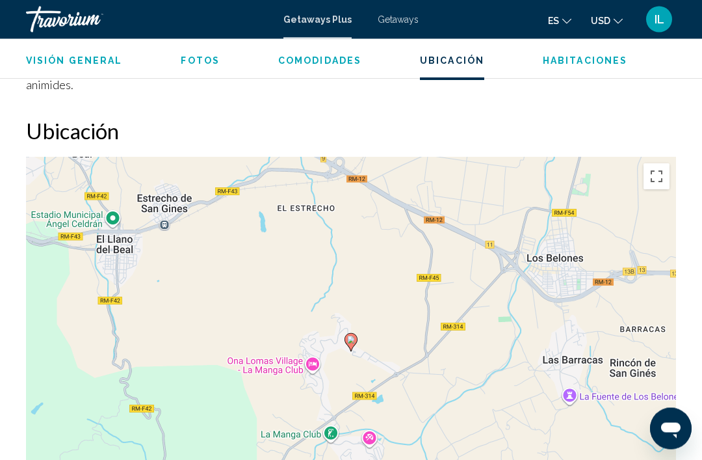
scroll to position [1917, 0]
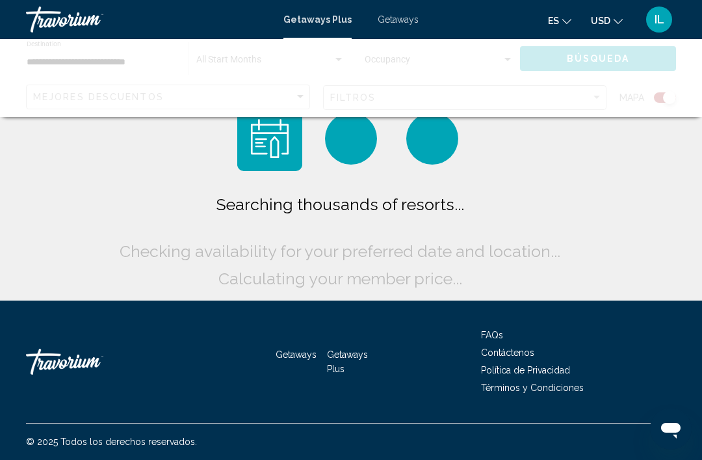
scroll to position [42, 0]
